Goal: Task Accomplishment & Management: Use online tool/utility

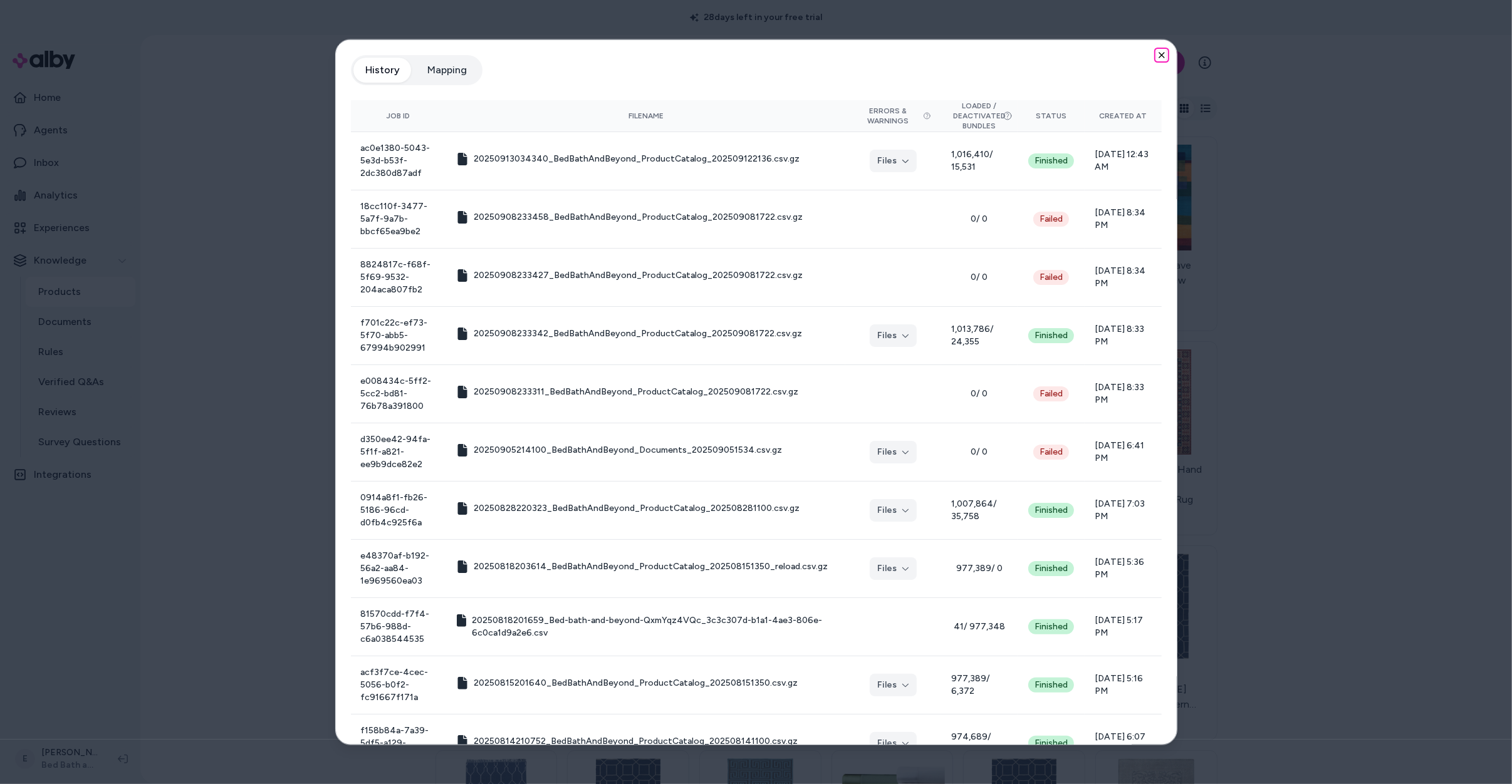
click at [1160, 51] on icon "button" at bounding box center [1162, 55] width 10 height 10
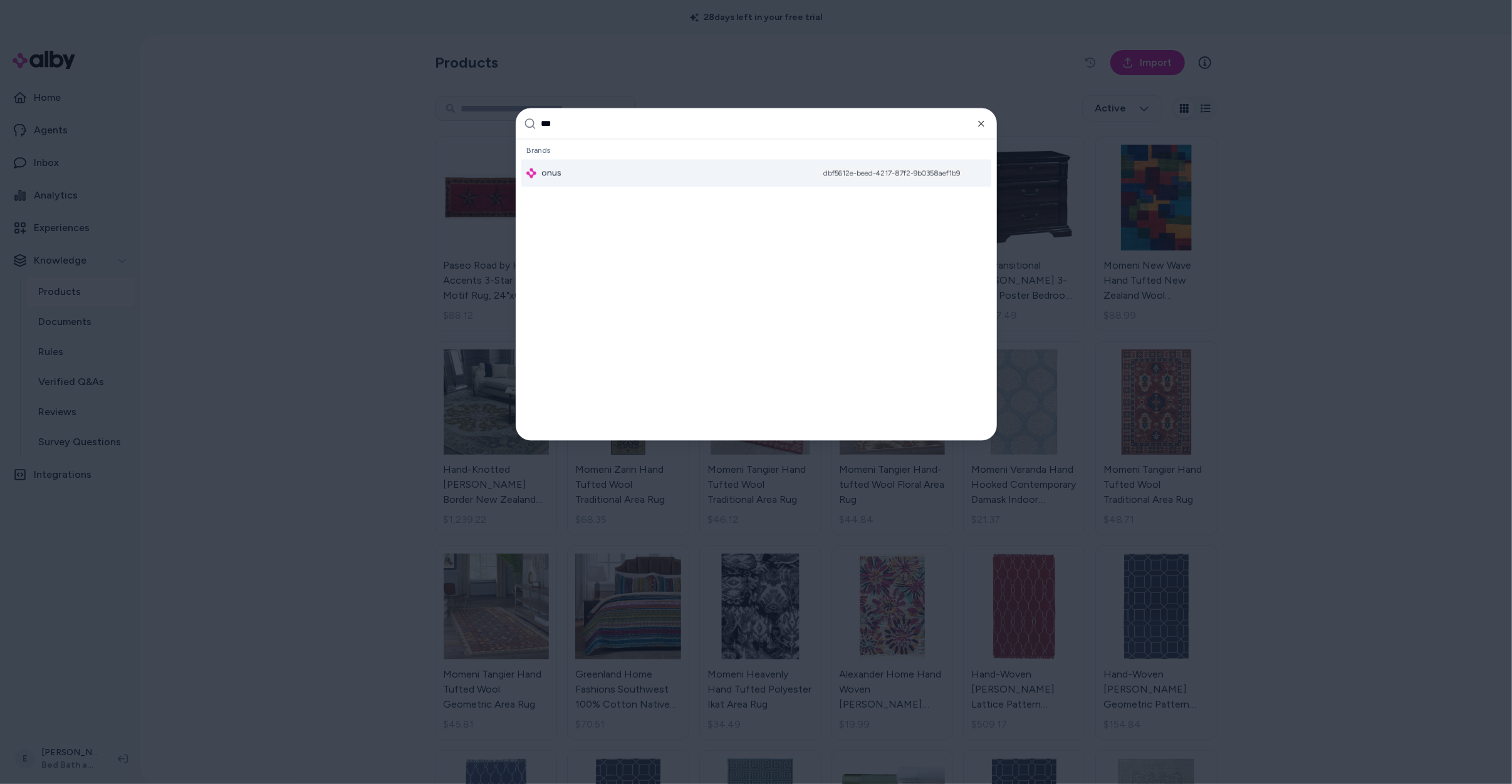
type input "****"
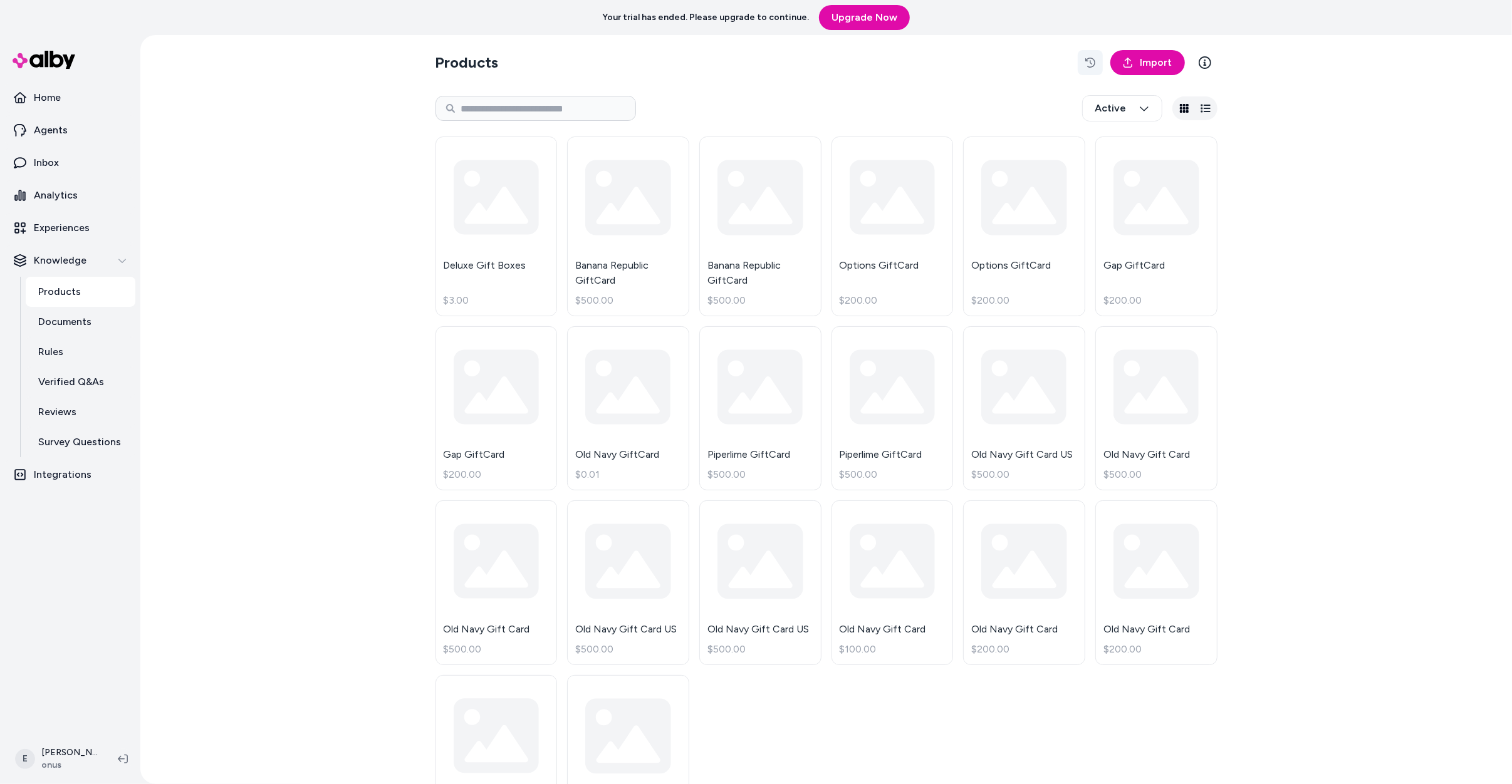
click at [1092, 62] on icon "button" at bounding box center [1090, 63] width 10 height 10
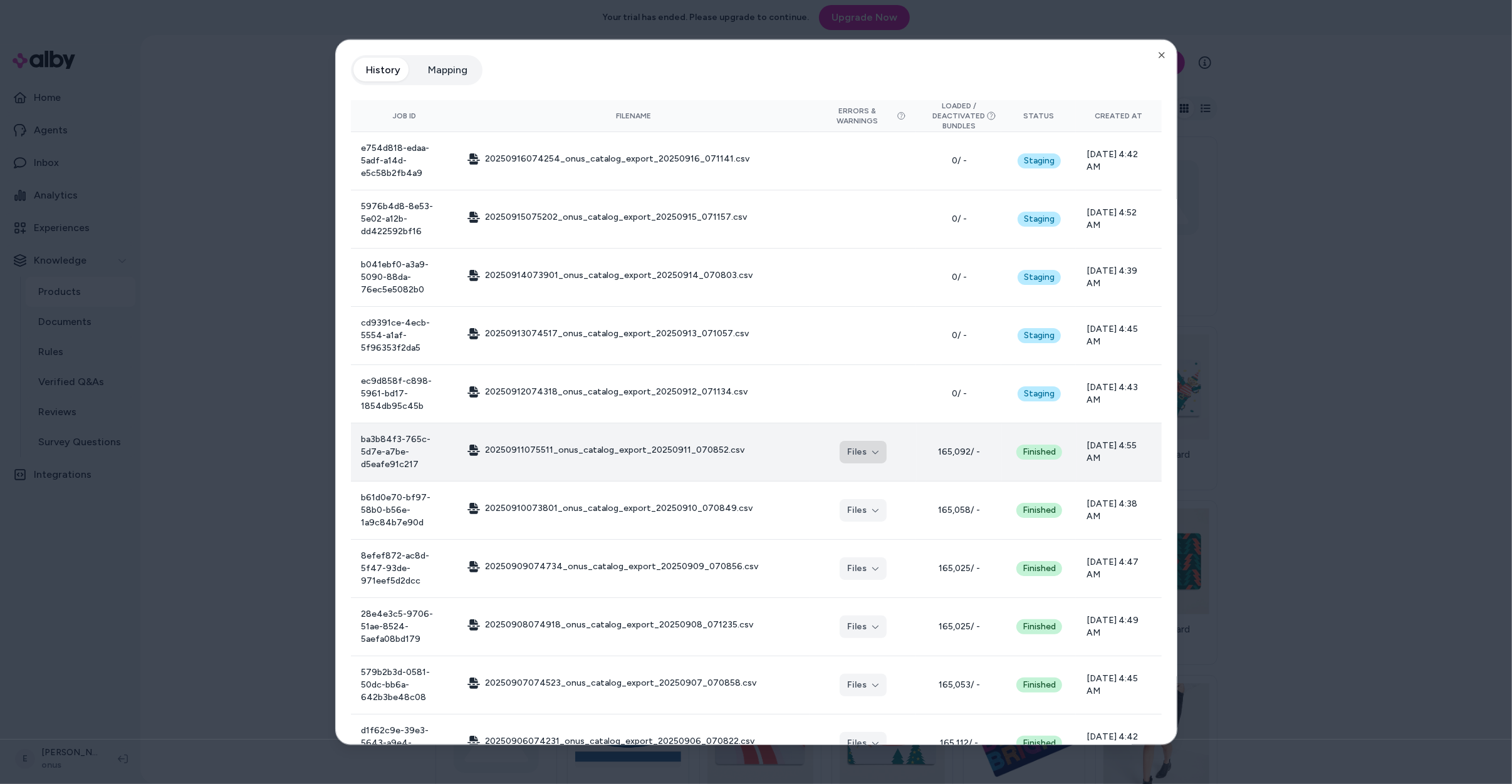
click at [851, 441] on button "Files" at bounding box center [863, 452] width 47 height 22
click at [1070, 430] on td "Finished" at bounding box center [1039, 452] width 75 height 58
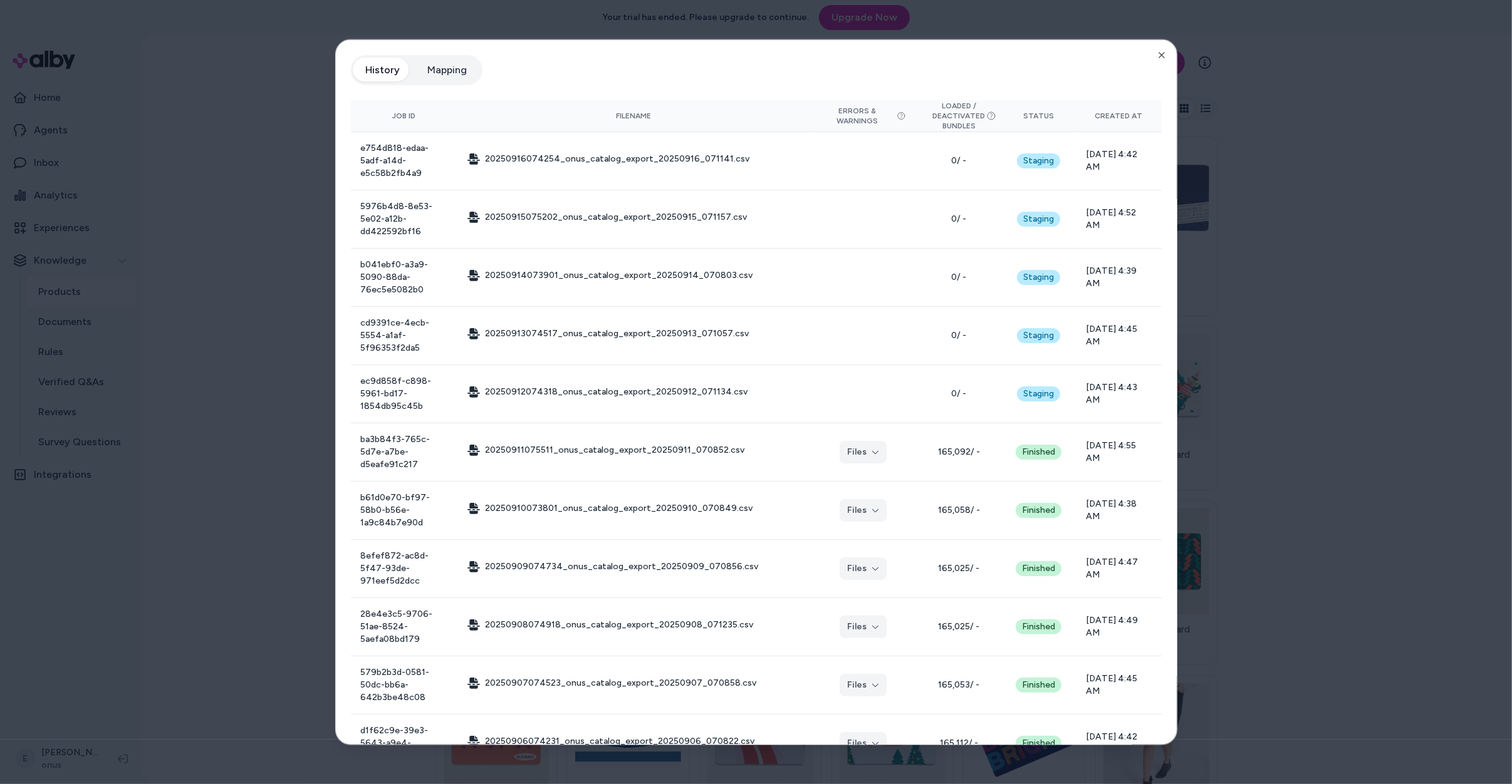
click at [1411, 145] on div at bounding box center [756, 392] width 1512 height 784
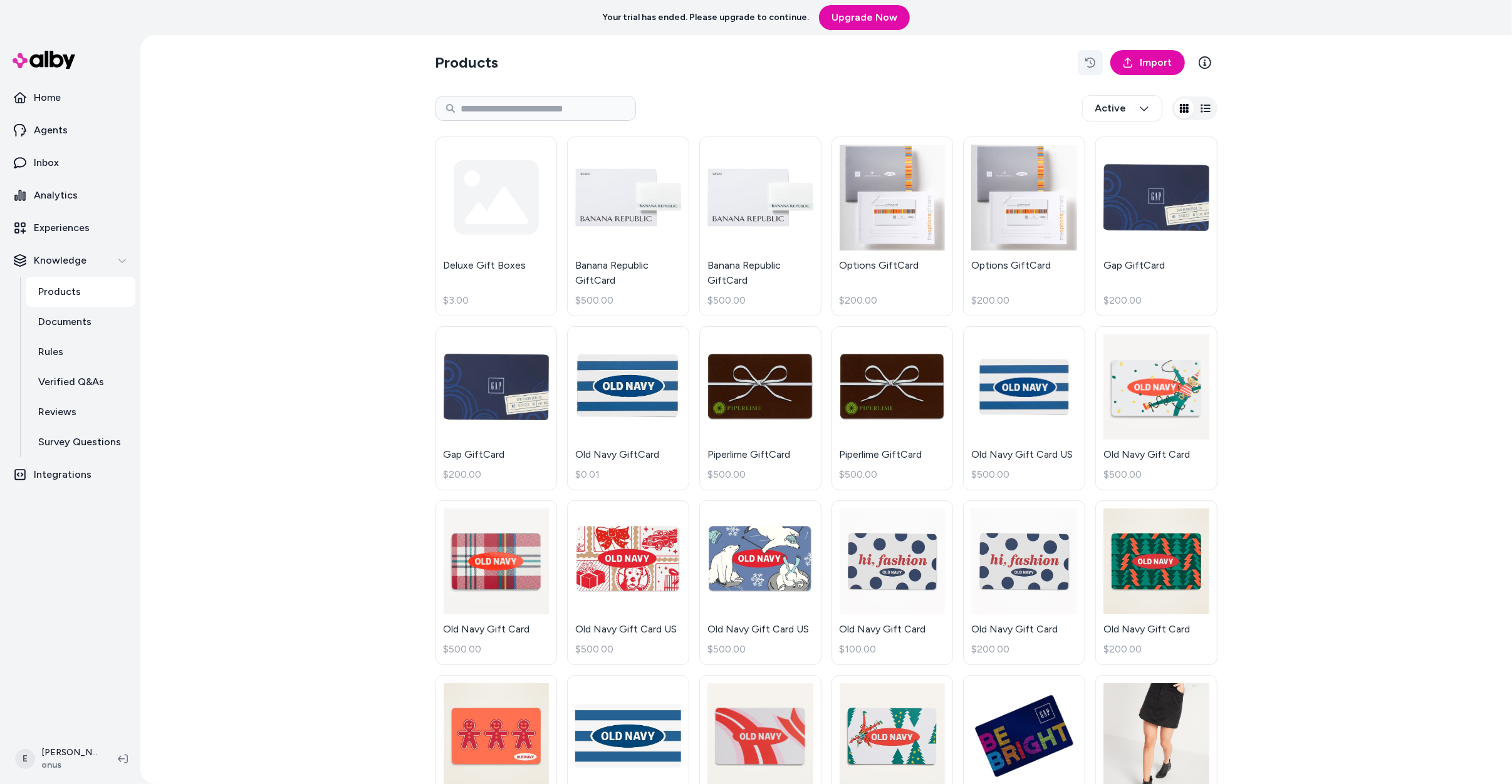
click at [1087, 68] on button "button" at bounding box center [1090, 62] width 25 height 25
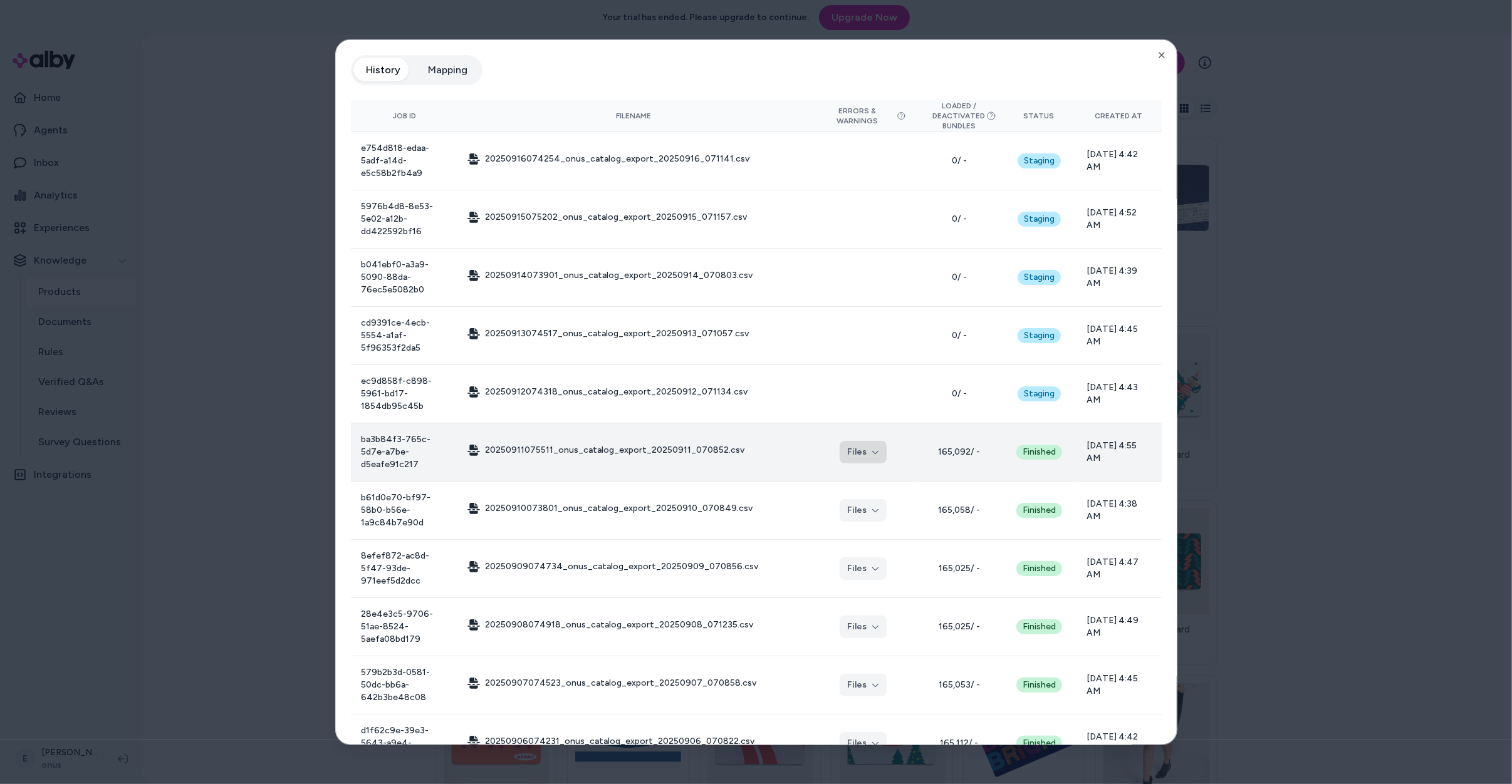
click at [847, 441] on button "Files" at bounding box center [863, 452] width 47 height 22
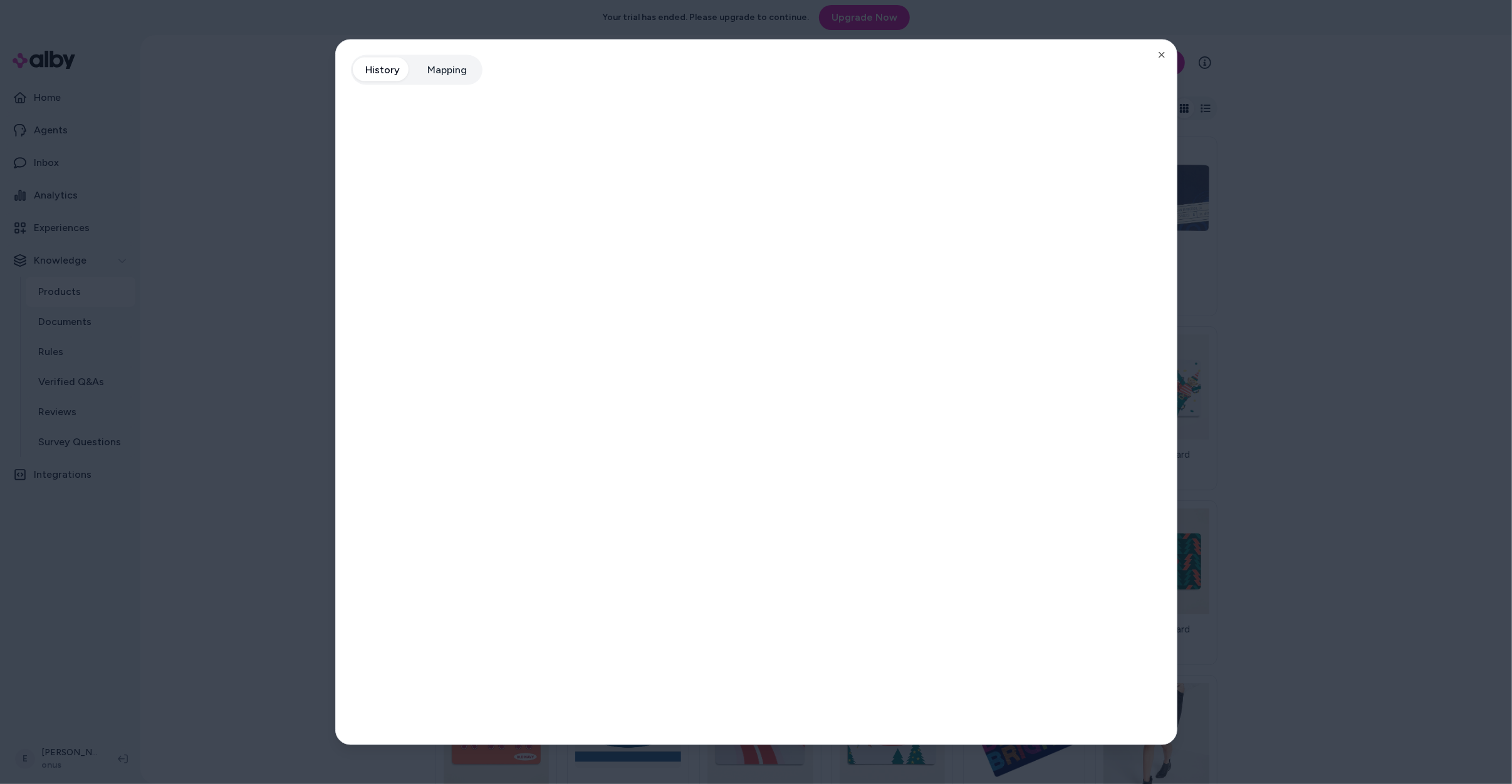
click at [1348, 323] on div at bounding box center [756, 392] width 1512 height 784
